Goal: Task Accomplishment & Management: Complete application form

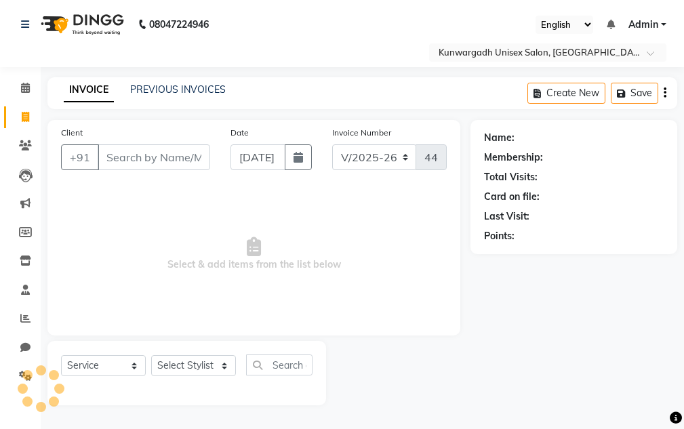
select select "7931"
select select "service"
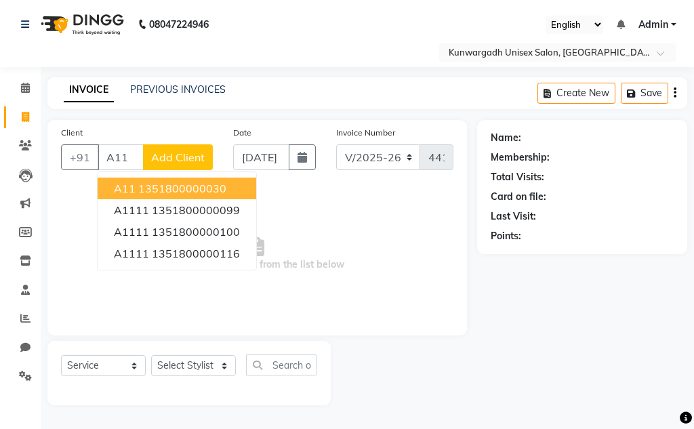
click at [190, 179] on button "A11 1351800000030" at bounding box center [177, 189] width 159 height 22
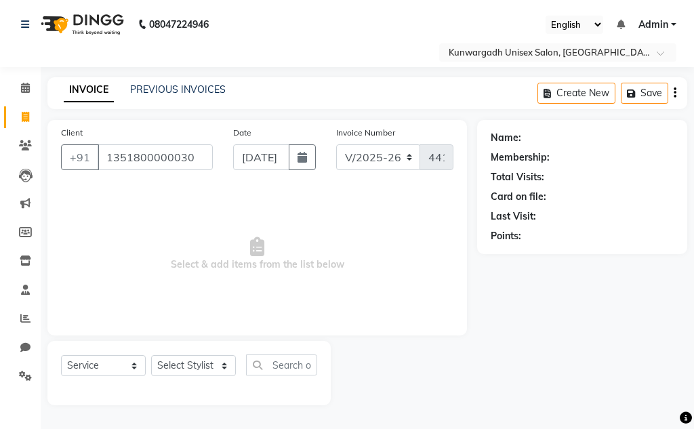
type input "1351800000030"
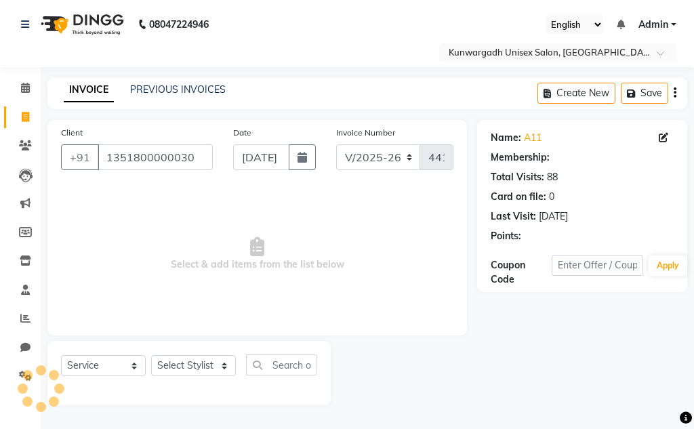
drag, startPoint x: 169, startPoint y: 353, endPoint x: 176, endPoint y: 364, distance: 12.4
click at [172, 359] on div "Select Service Product Membership Package Voucher Prepaid Gift Card Select Styl…" at bounding box center [188, 373] width 283 height 64
click at [176, 364] on select "Select Stylist Aarti [PERSON_NAME] Sir Chiku [PERSON_NAME] [PERSON_NAME] [PERSO…" at bounding box center [193, 365] width 85 height 21
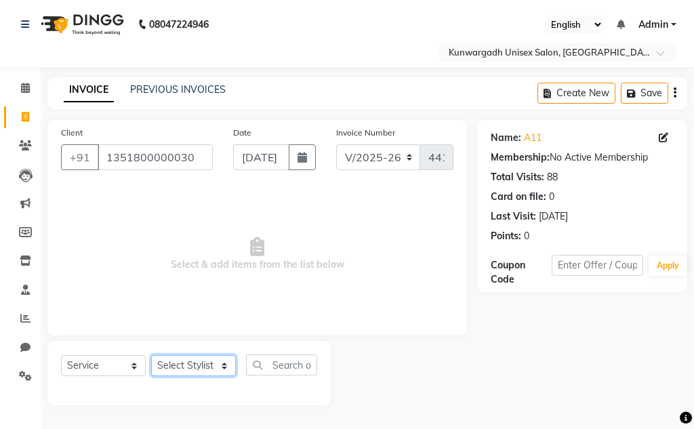
select select "85604"
click at [151, 355] on select "Select Stylist Aarti [PERSON_NAME] Sir Chiku [PERSON_NAME] [PERSON_NAME] [PERSO…" at bounding box center [193, 365] width 85 height 21
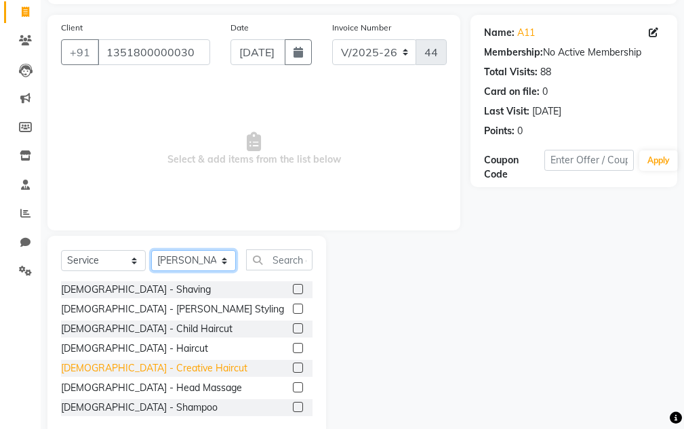
scroll to position [132, 0]
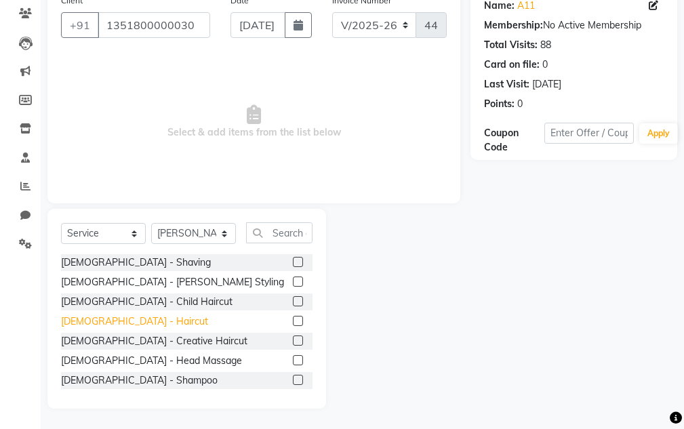
click at [113, 317] on div "[DEMOGRAPHIC_DATA] - Haircut" at bounding box center [134, 322] width 147 height 14
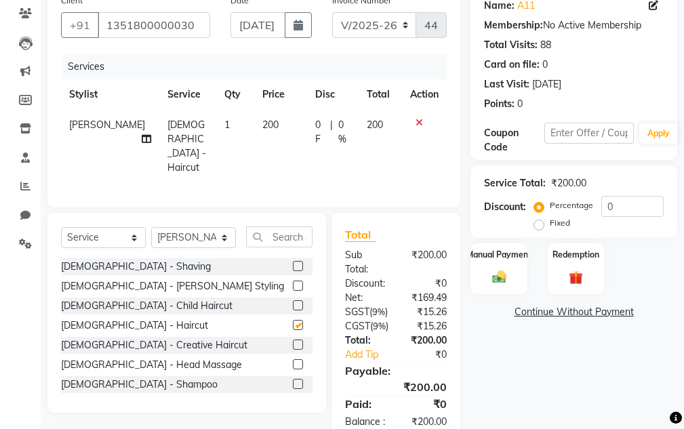
checkbox input "false"
drag, startPoint x: 470, startPoint y: 271, endPoint x: 530, endPoint y: 298, distance: 66.1
click at [472, 272] on div "Manual Payment" at bounding box center [498, 268] width 57 height 51
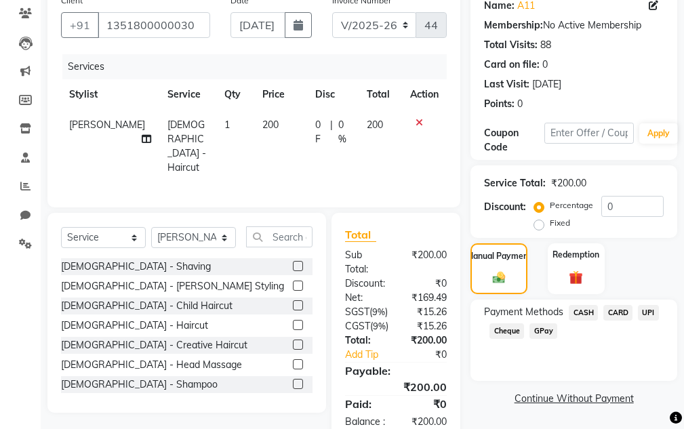
drag, startPoint x: 572, startPoint y: 315, endPoint x: 588, endPoint y: 338, distance: 28.2
click at [572, 317] on span "CASH" at bounding box center [583, 313] width 29 height 16
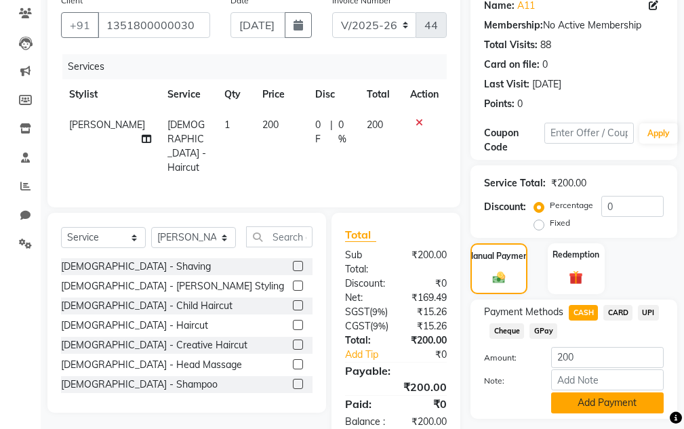
click at [603, 395] on button "Add Payment" at bounding box center [607, 402] width 113 height 21
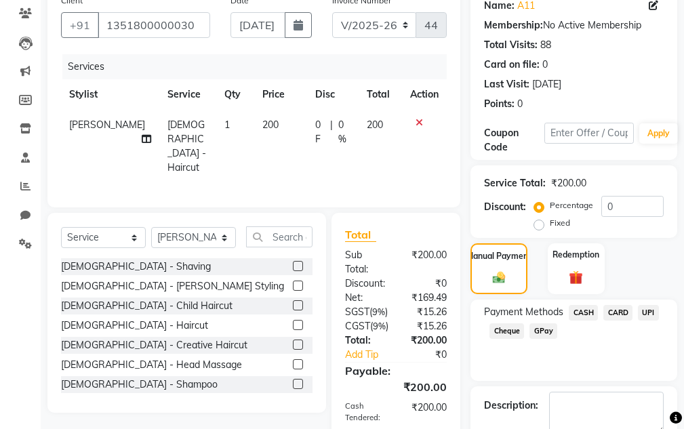
scroll to position [275, 0]
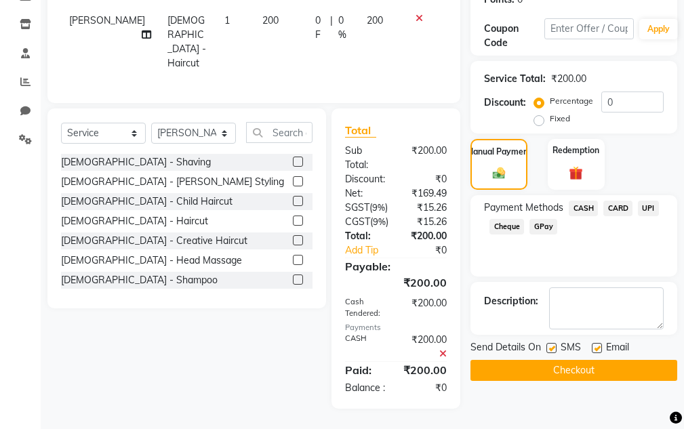
click at [597, 360] on button "Checkout" at bounding box center [573, 370] width 207 height 21
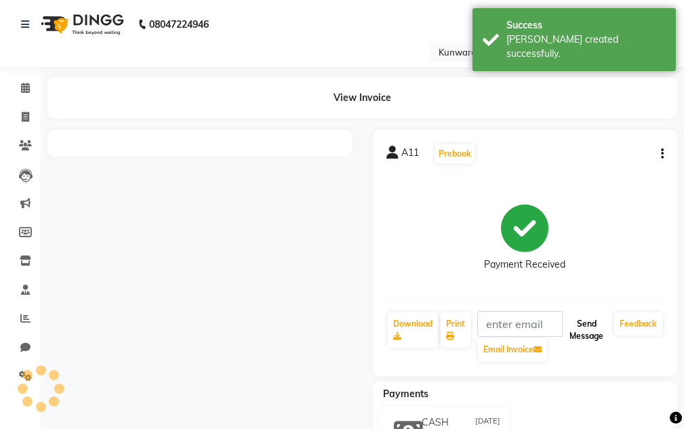
click at [583, 318] on button "Send Message" at bounding box center [586, 329] width 45 height 35
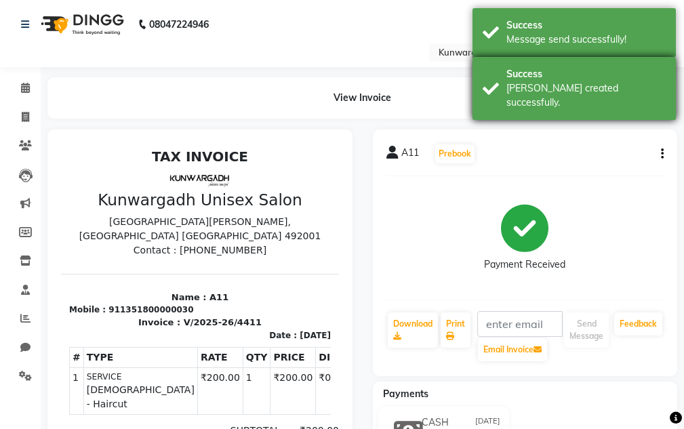
drag, startPoint x: 601, startPoint y: 84, endPoint x: 602, endPoint y: 71, distance: 13.0
click at [601, 83] on div "[PERSON_NAME] created successfully." at bounding box center [585, 95] width 159 height 28
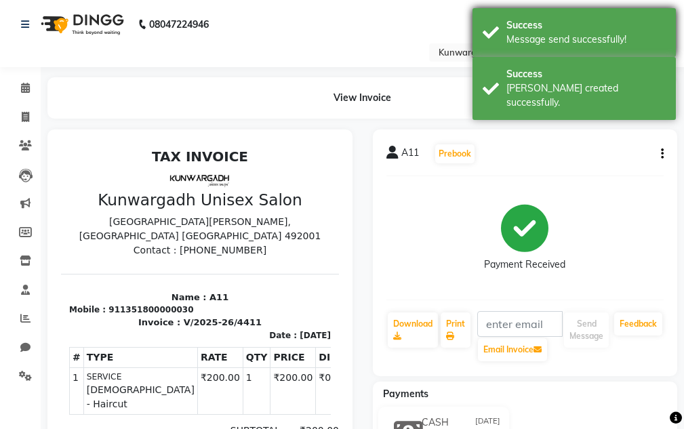
click at [601, 54] on div "Success Message send successfully!" at bounding box center [573, 32] width 203 height 49
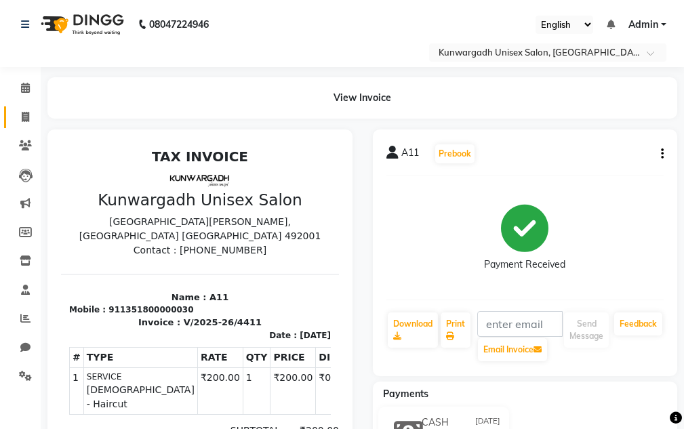
click at [21, 129] on li "Invoice" at bounding box center [20, 117] width 41 height 29
click at [20, 132] on li "Clients" at bounding box center [20, 146] width 41 height 29
click at [20, 117] on span at bounding box center [26, 118] width 24 height 16
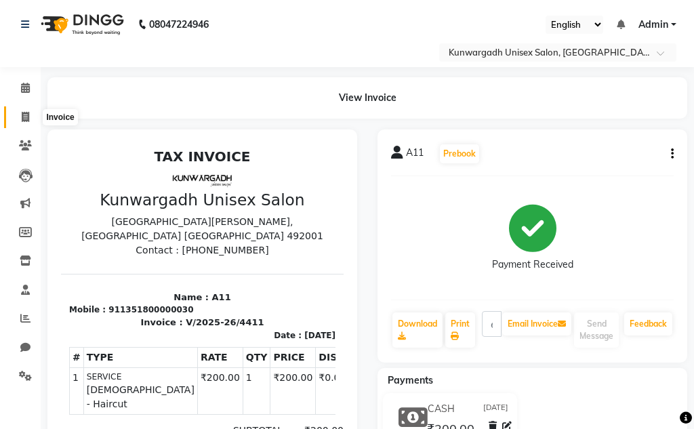
select select "service"
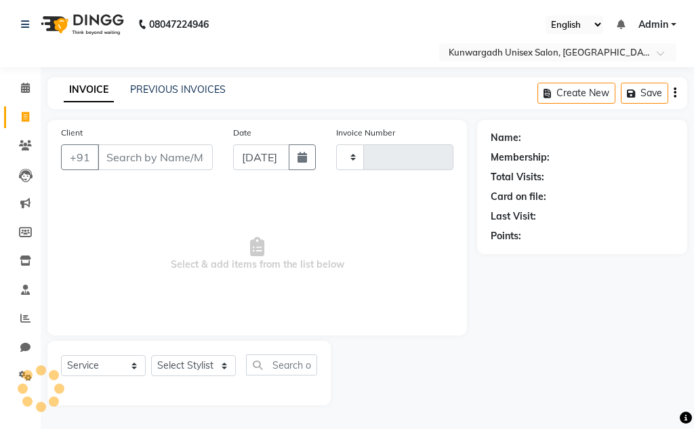
type input "4412"
select select "7931"
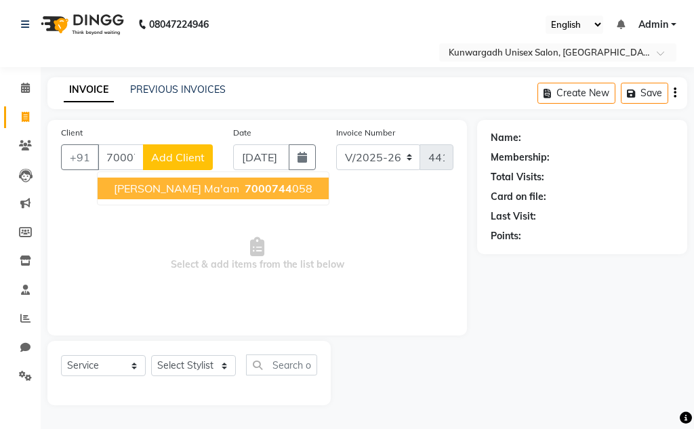
click at [146, 194] on span "[PERSON_NAME] Ma'am" at bounding box center [176, 189] width 125 height 14
type input "7000744058"
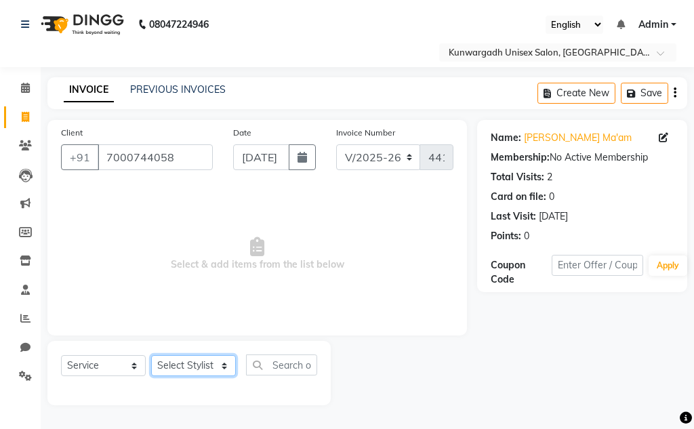
click at [190, 371] on select "Select Stylist Aarti [PERSON_NAME] Sir Chiku [PERSON_NAME] [PERSON_NAME] [PERSO…" at bounding box center [193, 365] width 85 height 21
select select "89556"
click at [151, 355] on select "Select Stylist Aarti [PERSON_NAME] Sir Chiku [PERSON_NAME] [PERSON_NAME] [PERSO…" at bounding box center [193, 365] width 85 height 21
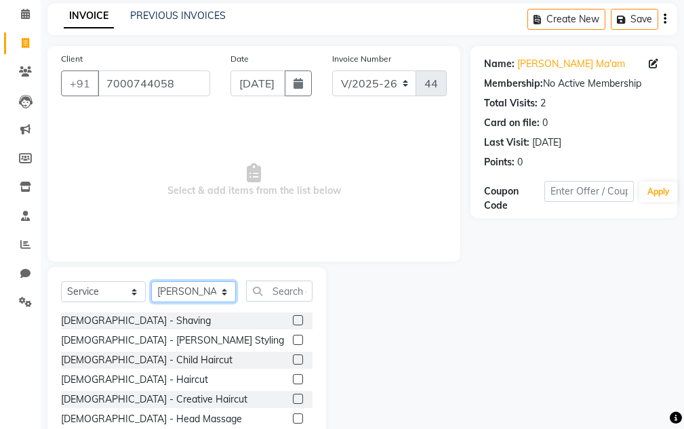
scroll to position [132, 0]
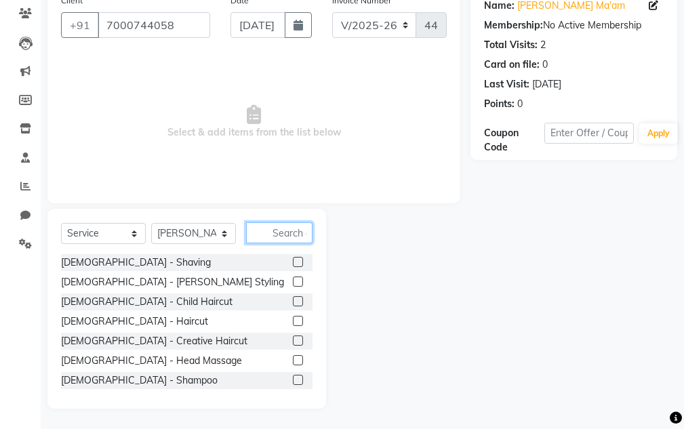
click at [296, 232] on input "text" at bounding box center [279, 232] width 66 height 21
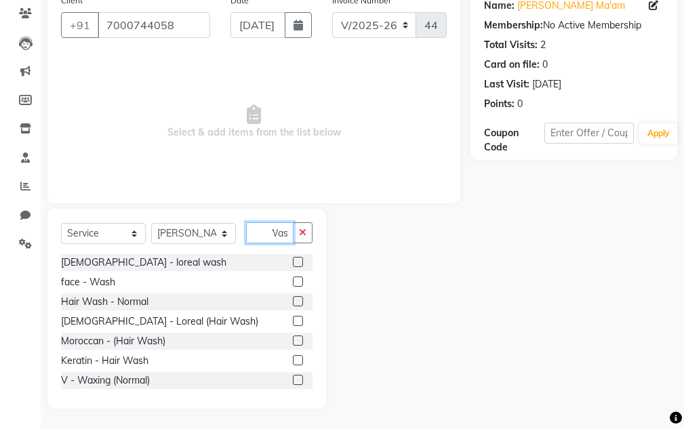
scroll to position [0, 10]
type input "Wash"
click at [124, 301] on div "Hair Wash - Normal" at bounding box center [104, 302] width 87 height 14
checkbox input "false"
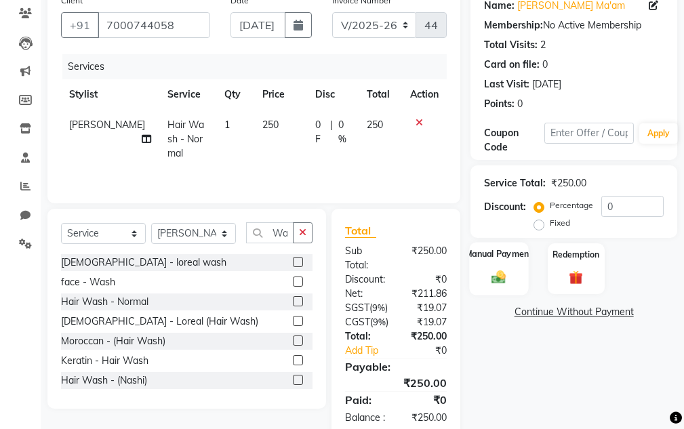
click at [486, 264] on div "Manual Payment" at bounding box center [499, 268] width 59 height 53
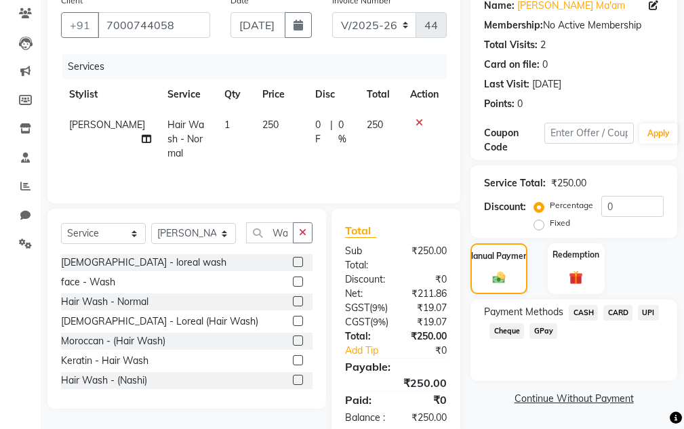
click at [591, 307] on span "CASH" at bounding box center [583, 313] width 29 height 16
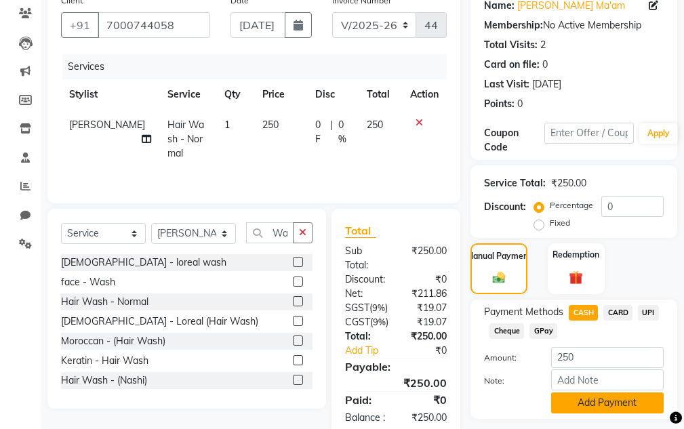
click at [606, 399] on button "Add Payment" at bounding box center [607, 402] width 113 height 21
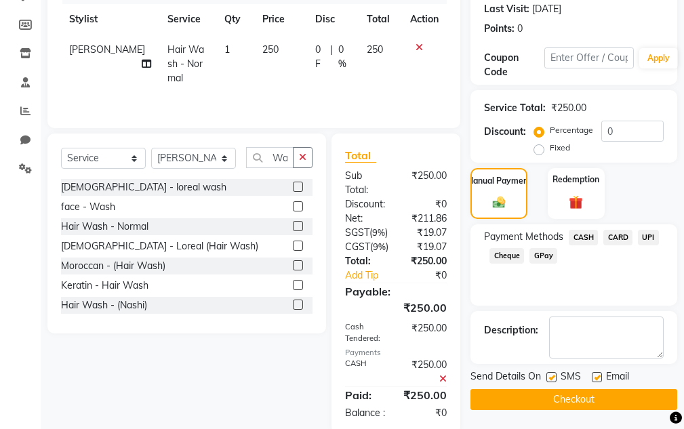
scroll to position [275, 0]
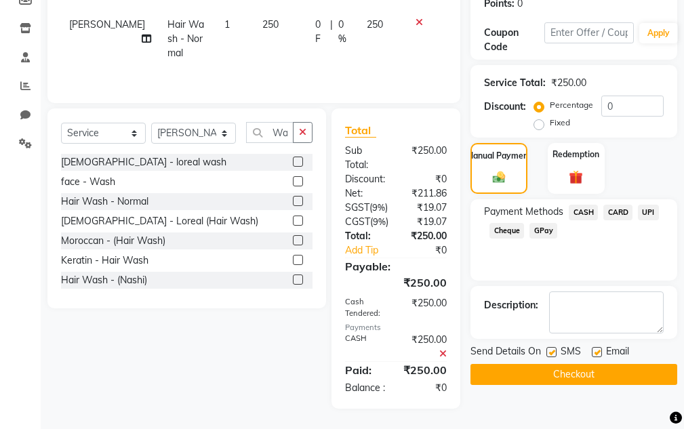
click at [584, 364] on button "Checkout" at bounding box center [573, 374] width 207 height 21
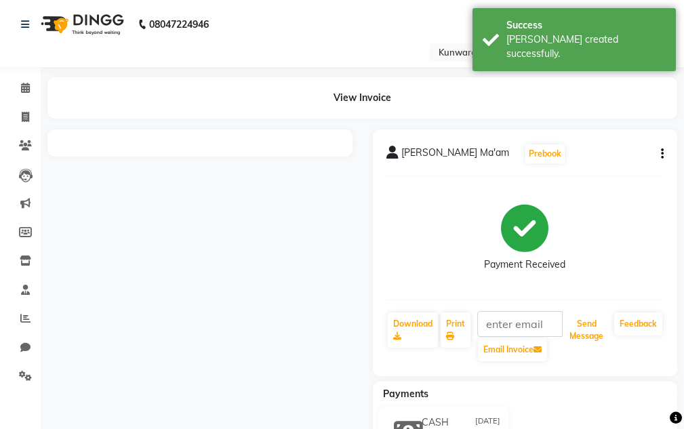
click at [584, 345] on button "Send Message" at bounding box center [586, 329] width 45 height 35
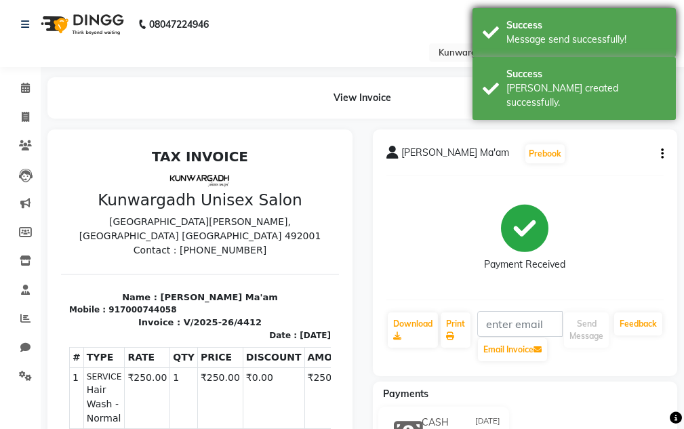
drag, startPoint x: 575, startPoint y: 70, endPoint x: 573, endPoint y: 39, distance: 31.9
click at [574, 60] on div "Success [PERSON_NAME] created successfully." at bounding box center [573, 88] width 203 height 63
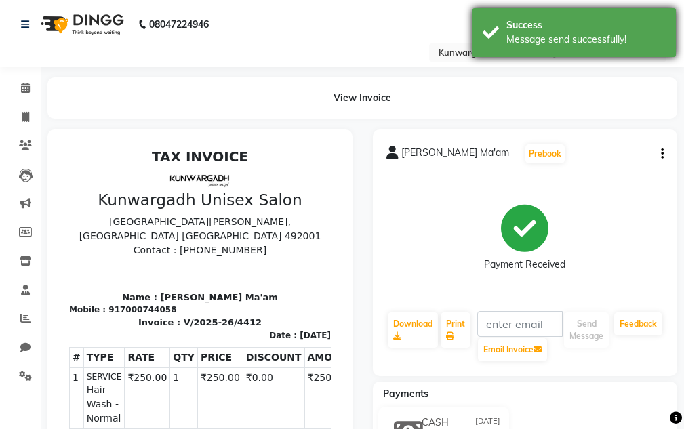
click at [573, 39] on div "Message send successfully!" at bounding box center [585, 40] width 159 height 14
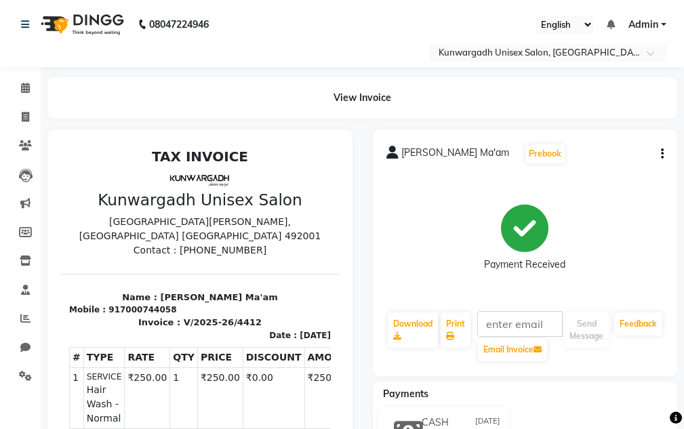
drag, startPoint x: 496, startPoint y: 87, endPoint x: 517, endPoint y: 108, distance: 29.7
click at [517, 108] on div "View Invoice" at bounding box center [362, 97] width 630 height 41
drag, startPoint x: 517, startPoint y: 108, endPoint x: 552, endPoint y: 144, distance: 49.8
click at [551, 144] on main "View Invoice [PERSON_NAME] Ma'am Prebook Payment Received Download Print Email …" at bounding box center [362, 337] width 643 height 521
click at [172, 124] on main "View Invoice [PERSON_NAME] Ma'am Prebook Payment Received Download Print Email …" at bounding box center [362, 337] width 643 height 521
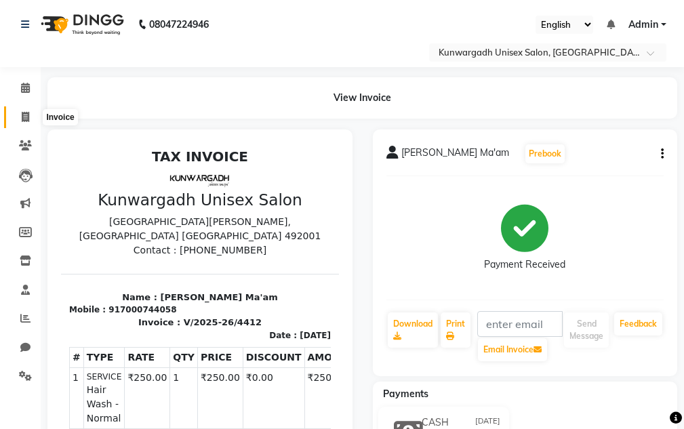
click at [24, 114] on icon at bounding box center [25, 117] width 7 height 10
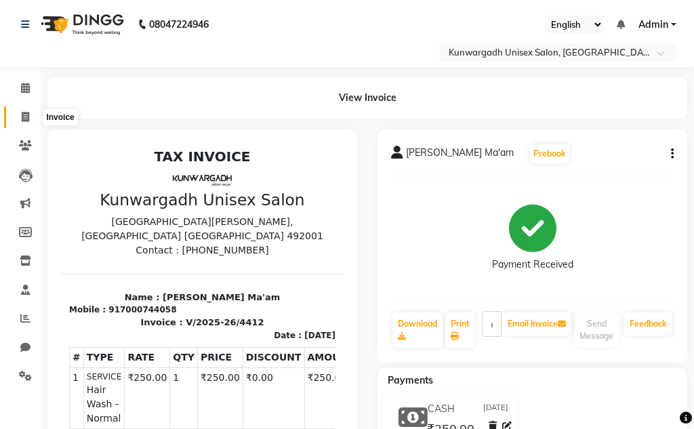
select select "service"
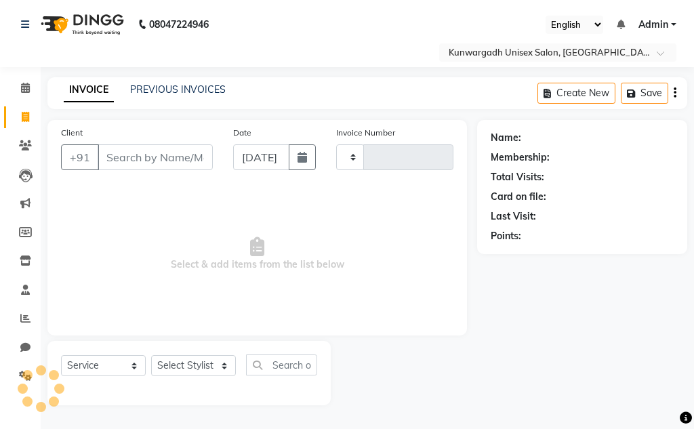
type input "4413"
select select "7931"
click at [25, 116] on icon at bounding box center [25, 117] width 7 height 10
select select "service"
type input "4413"
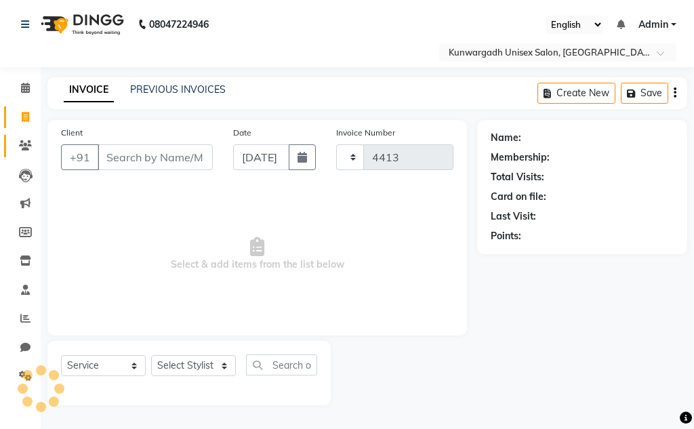
select select "7931"
click at [29, 146] on icon at bounding box center [25, 145] width 13 height 10
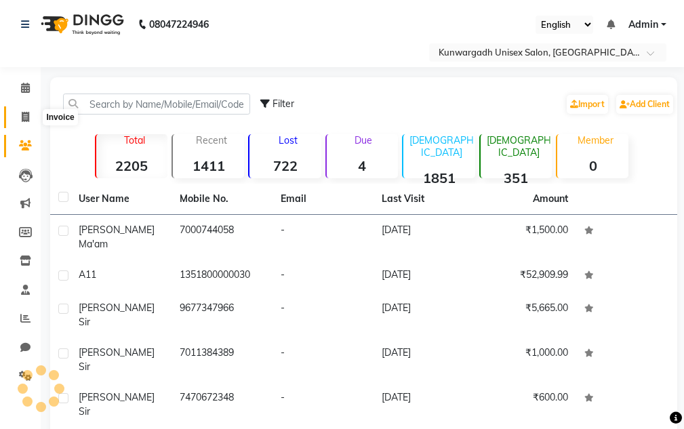
click at [26, 121] on icon at bounding box center [25, 117] width 7 height 10
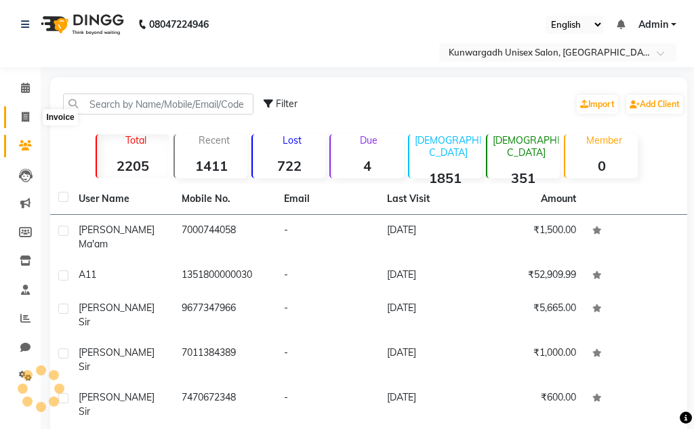
select select "7931"
select select "service"
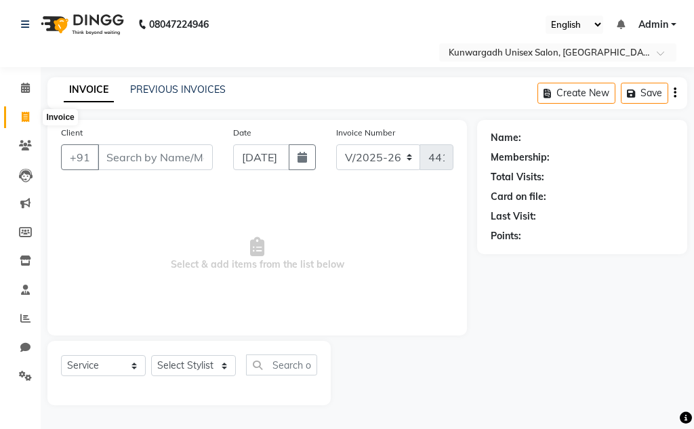
click at [29, 113] on icon at bounding box center [25, 117] width 7 height 10
select select "service"
type input "4413"
select select "7931"
type input "83459"
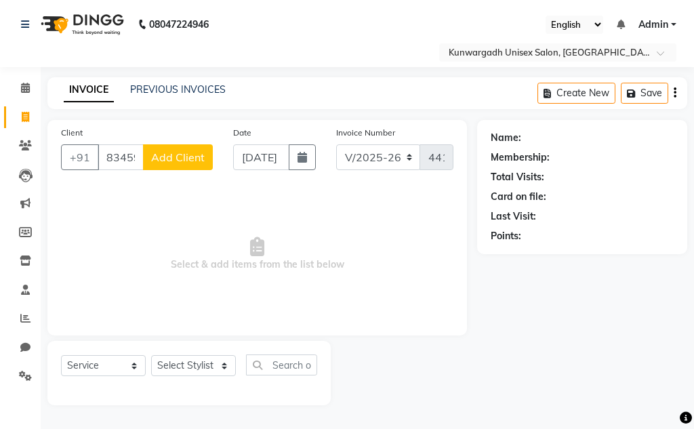
click at [175, 165] on button "Add Client" at bounding box center [178, 157] width 70 height 26
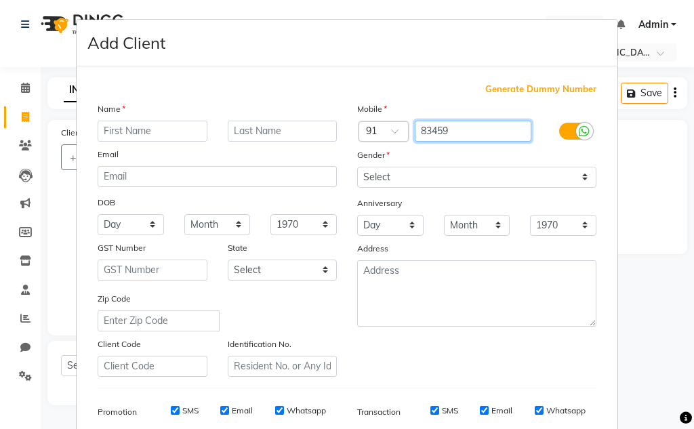
click at [460, 135] on input "83459" at bounding box center [473, 131] width 117 height 21
type input "8"
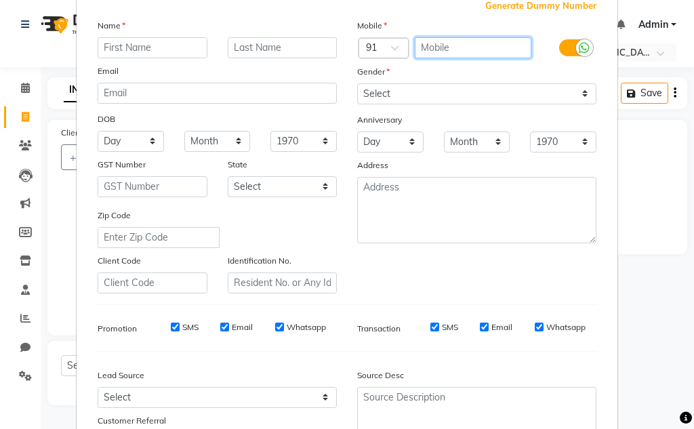
scroll to position [197, 0]
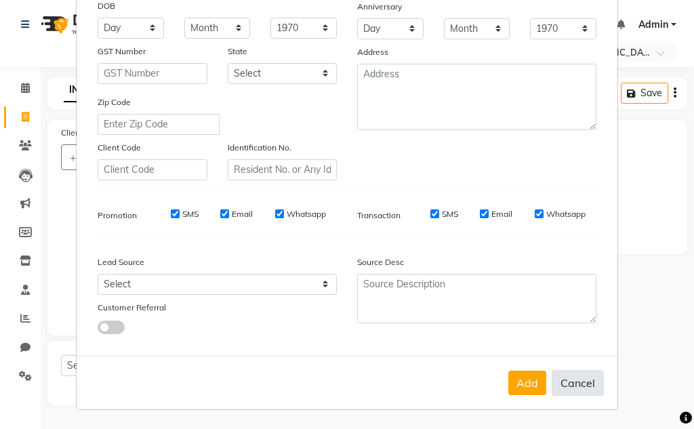
click at [575, 380] on button "Cancel" at bounding box center [578, 383] width 52 height 26
select select
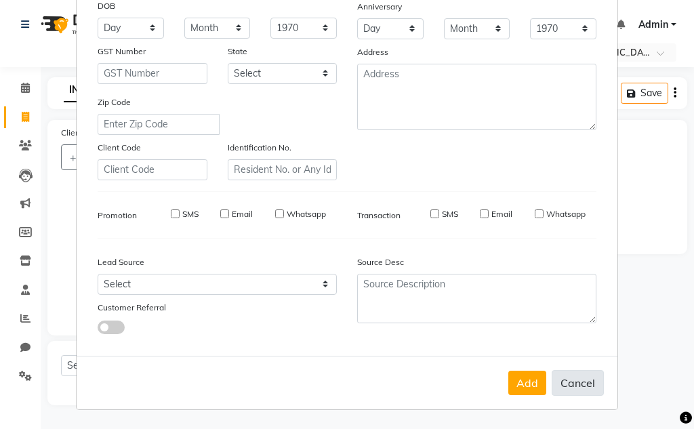
select select
checkbox input "false"
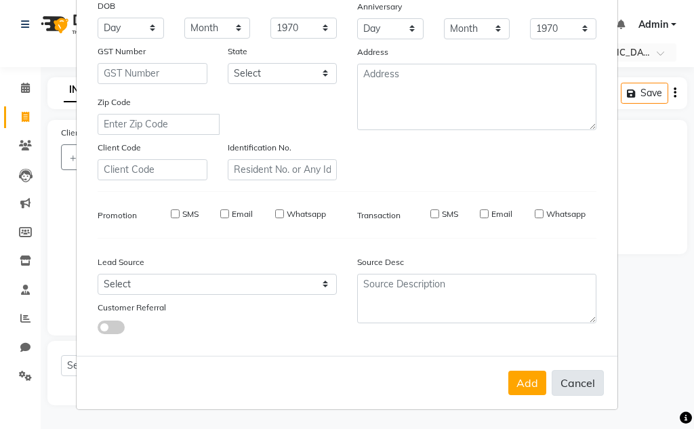
checkbox input "false"
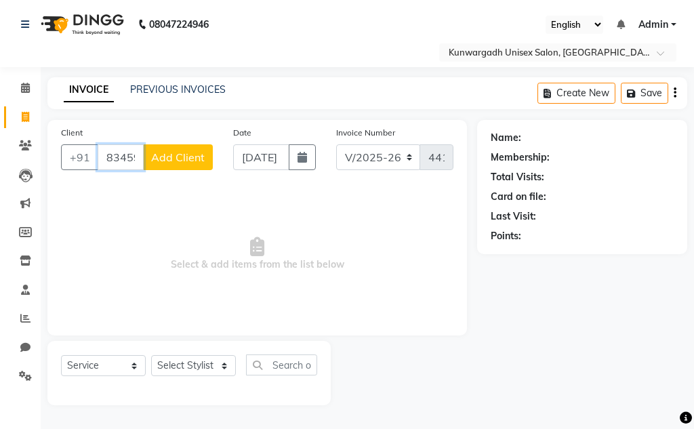
scroll to position [0, 2]
drag, startPoint x: 104, startPoint y: 157, endPoint x: 242, endPoint y: 153, distance: 137.7
click at [235, 157] on div "Client [PHONE_NUMBER] Add Client Date [DATE] Invoice Number V/2025 V/[PHONE_NUM…" at bounding box center [257, 153] width 413 height 56
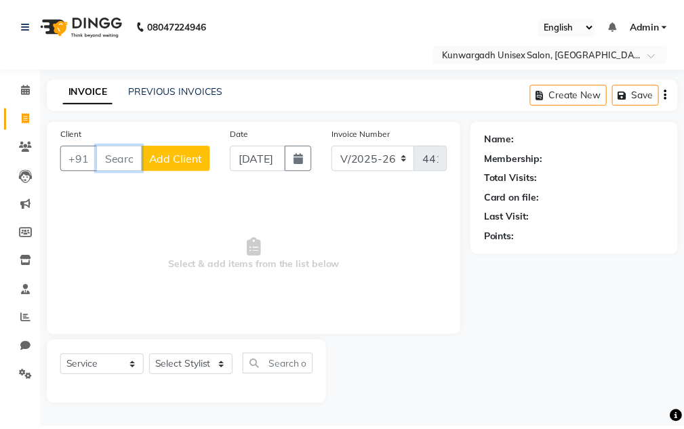
scroll to position [0, 0]
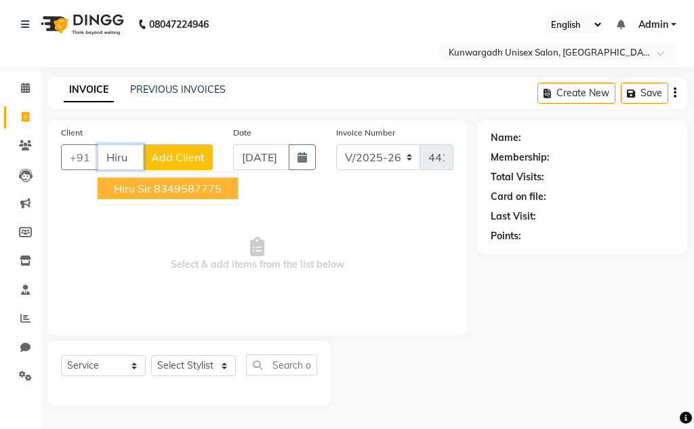
click at [210, 193] on ngb-highlight "8349587775" at bounding box center [188, 189] width 68 height 14
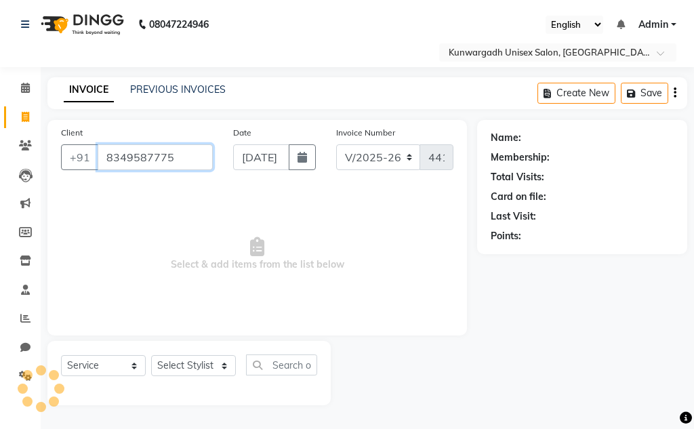
type input "8349587775"
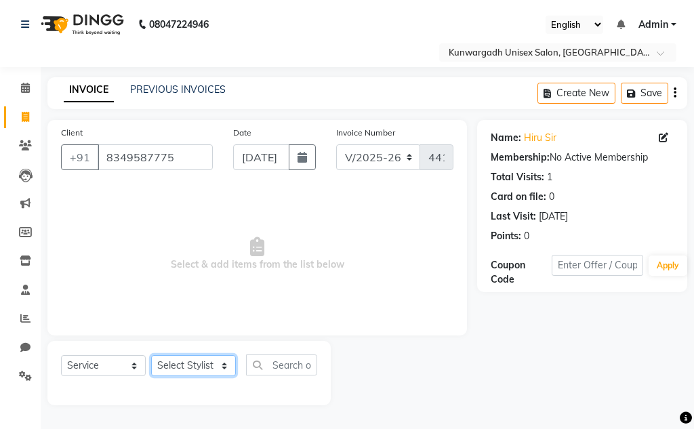
click at [199, 361] on select "Select Stylist Aarti [PERSON_NAME] Sir Chiku [PERSON_NAME] [PERSON_NAME] [PERSO…" at bounding box center [193, 365] width 85 height 21
select select "84120"
click at [151, 355] on select "Select Stylist Aarti [PERSON_NAME] Sir Chiku [PERSON_NAME] [PERSON_NAME] [PERSO…" at bounding box center [193, 365] width 85 height 21
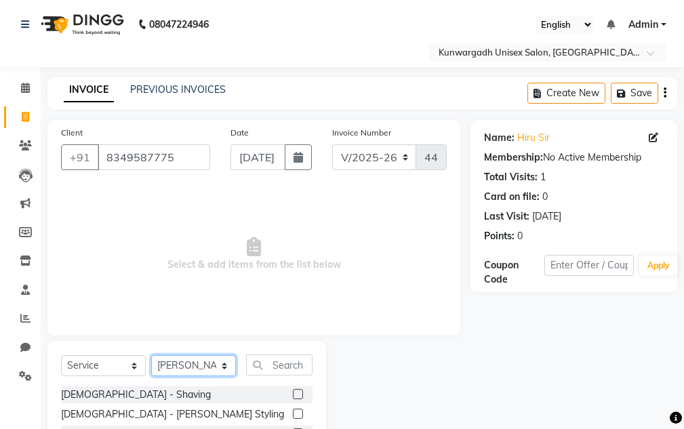
scroll to position [132, 0]
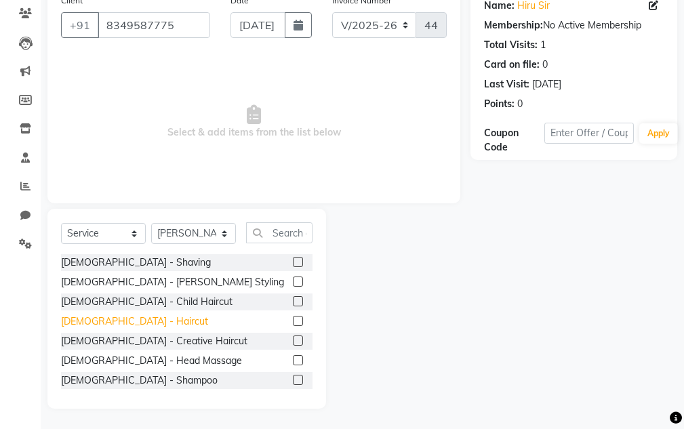
click at [116, 323] on div "[DEMOGRAPHIC_DATA] - Haircut" at bounding box center [134, 322] width 147 height 14
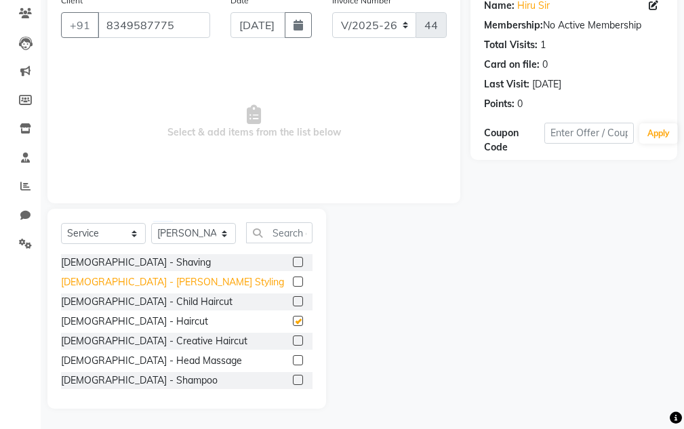
checkbox input "false"
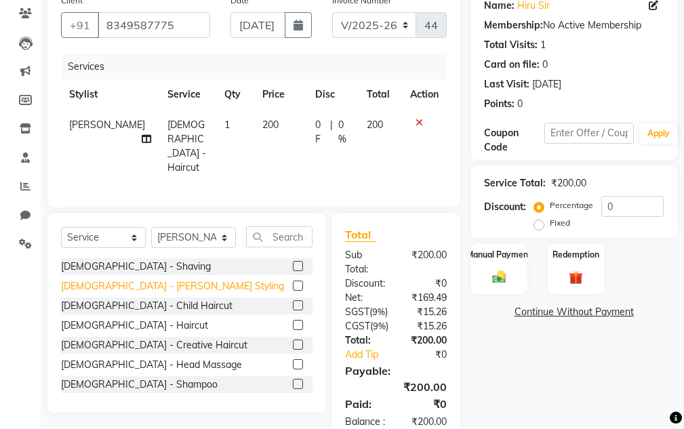
click at [121, 279] on div "[DEMOGRAPHIC_DATA] - [PERSON_NAME] Styling" at bounding box center [172, 286] width 223 height 14
checkbox input "false"
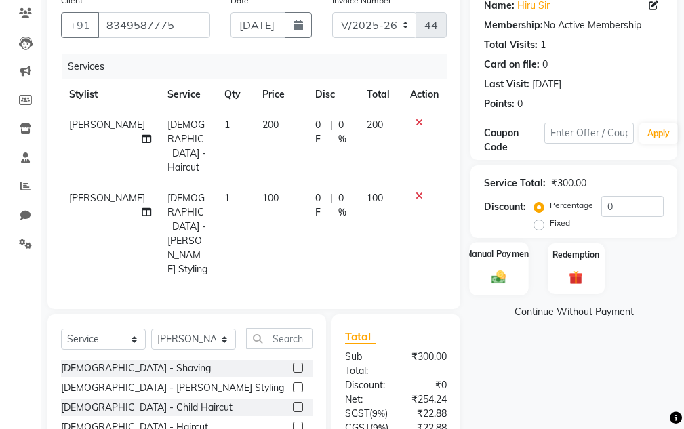
click at [491, 273] on img at bounding box center [498, 277] width 23 height 16
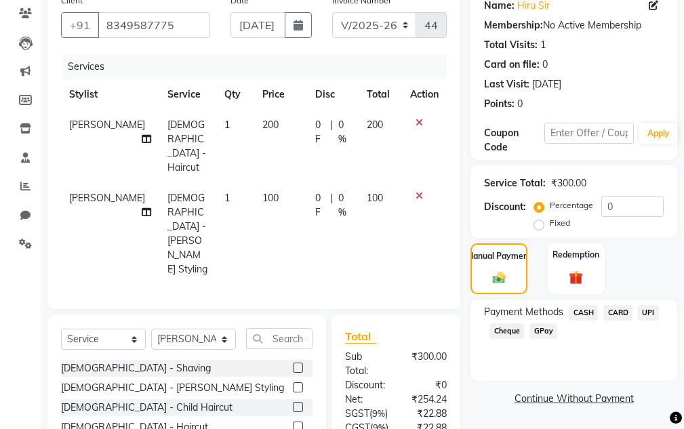
click at [653, 312] on span "UPI" at bounding box center [648, 313] width 21 height 16
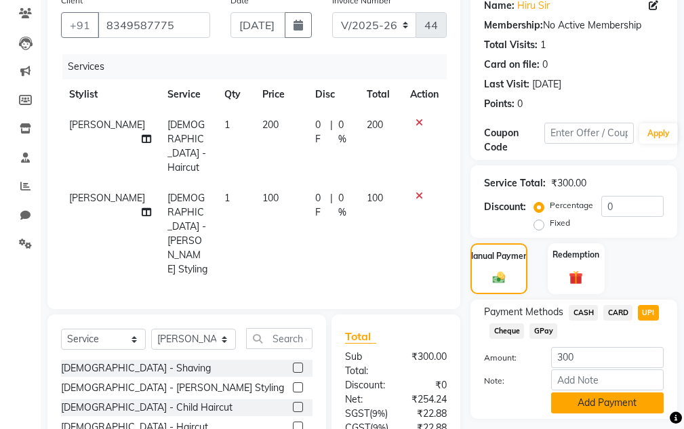
click at [613, 403] on button "Add Payment" at bounding box center [607, 402] width 113 height 21
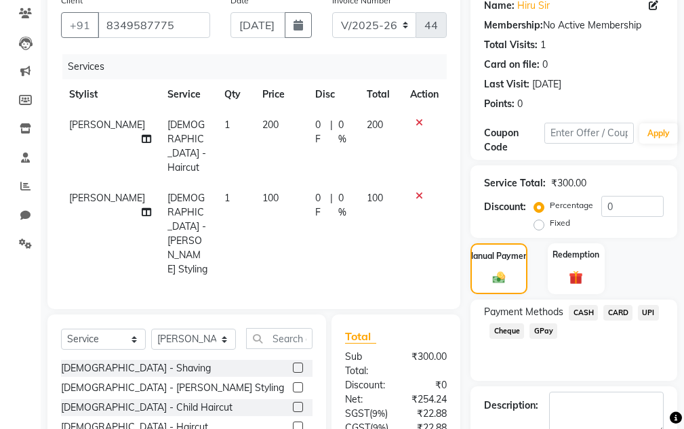
scroll to position [292, 0]
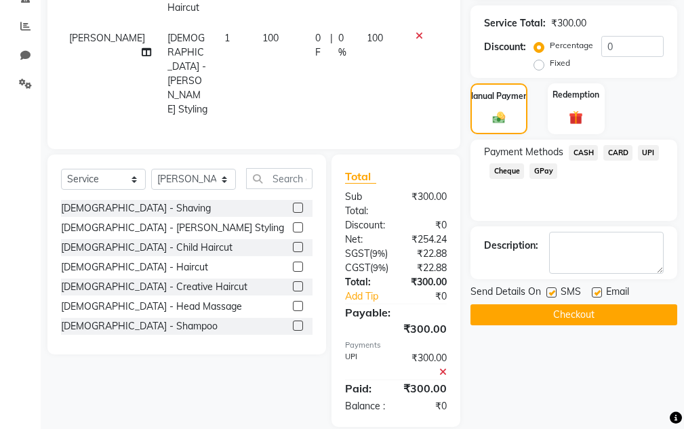
click at [592, 320] on button "Checkout" at bounding box center [573, 314] width 207 height 21
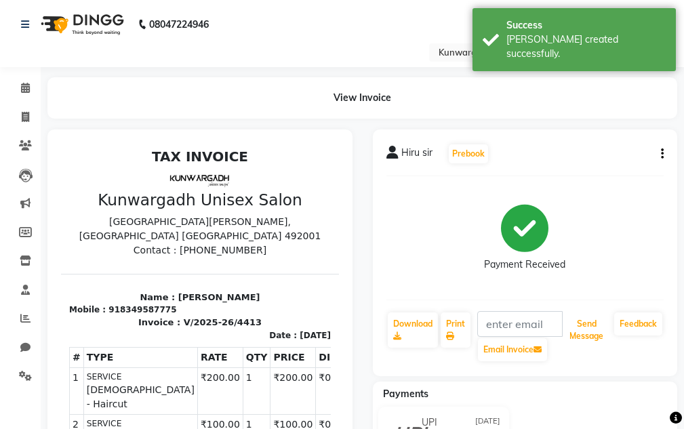
click at [591, 320] on button "Send Message" at bounding box center [586, 329] width 45 height 35
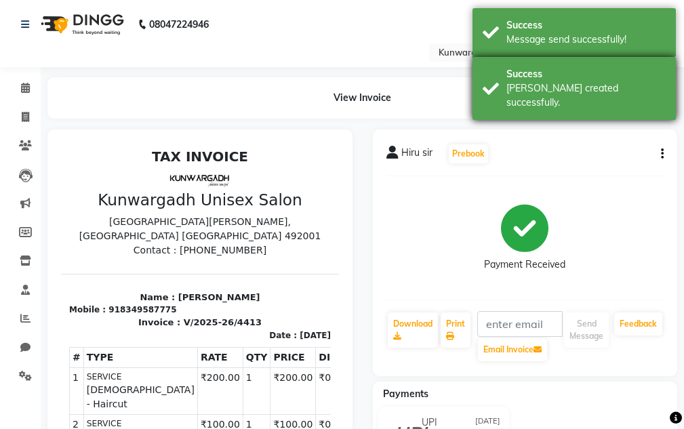
drag, startPoint x: 577, startPoint y: 90, endPoint x: 571, endPoint y: 68, distance: 22.4
click at [577, 87] on div "[PERSON_NAME] created successfully." at bounding box center [585, 95] width 159 height 28
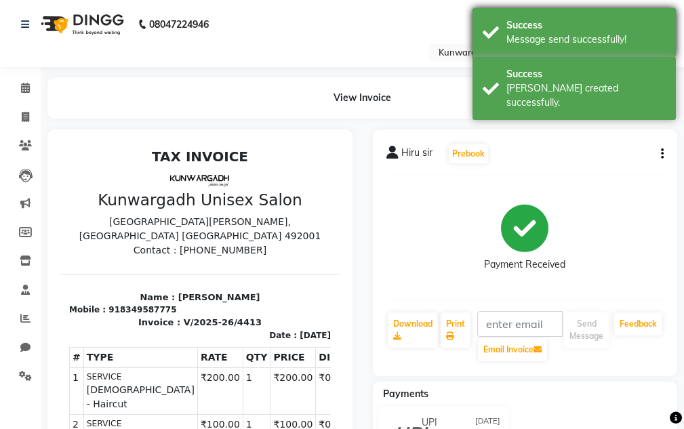
click at [558, 37] on div "Message send successfully!" at bounding box center [585, 40] width 159 height 14
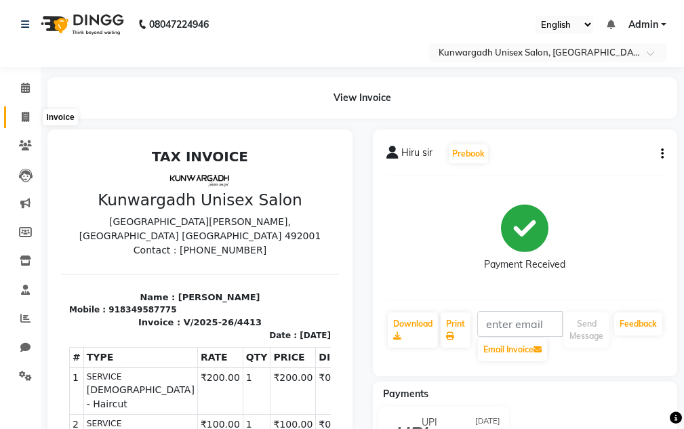
click at [28, 121] on icon at bounding box center [25, 117] width 7 height 10
select select "service"
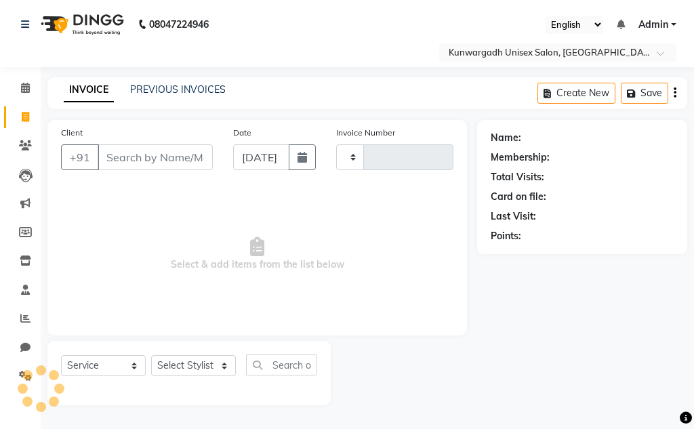
type input "4414"
select select "7931"
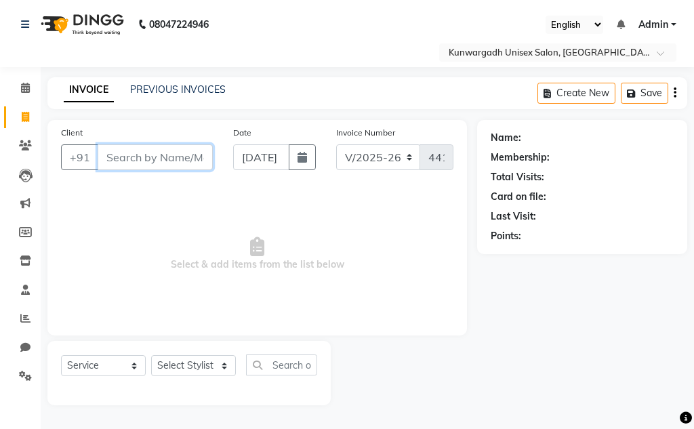
drag, startPoint x: 152, startPoint y: 155, endPoint x: 338, endPoint y: 94, distance: 195.9
click at [151, 155] on input "Client" at bounding box center [155, 157] width 115 height 26
